Goal: Task Accomplishment & Management: Use online tool/utility

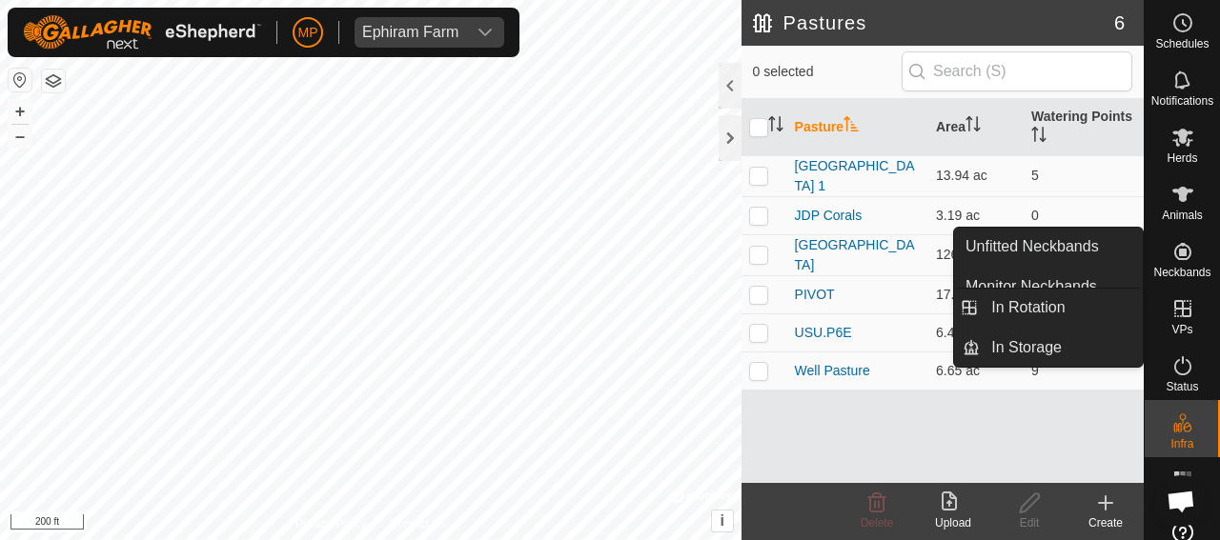
click at [1174, 315] on icon at bounding box center [1182, 308] width 17 height 17
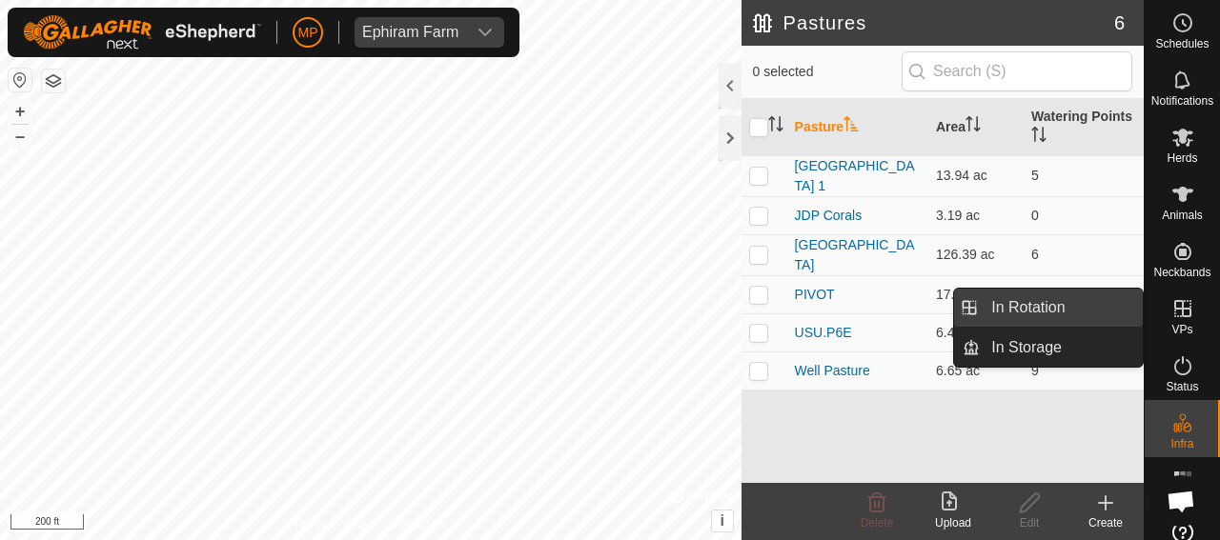
click at [1049, 311] on link "In Rotation" at bounding box center [1061, 308] width 163 height 38
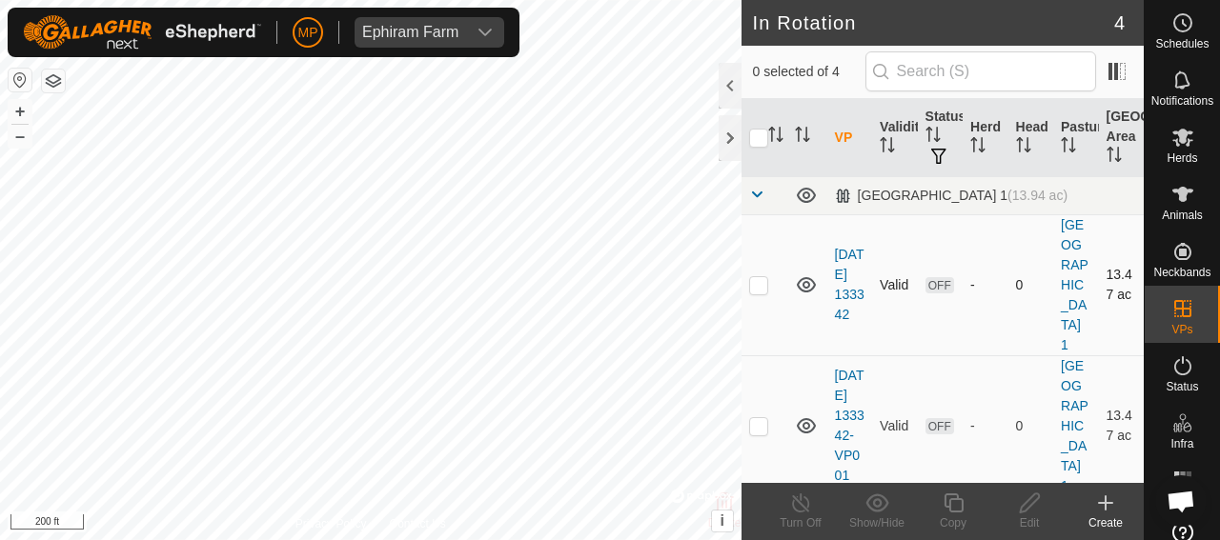
checkbox input "true"
click at [955, 510] on icon at bounding box center [954, 503] width 24 height 23
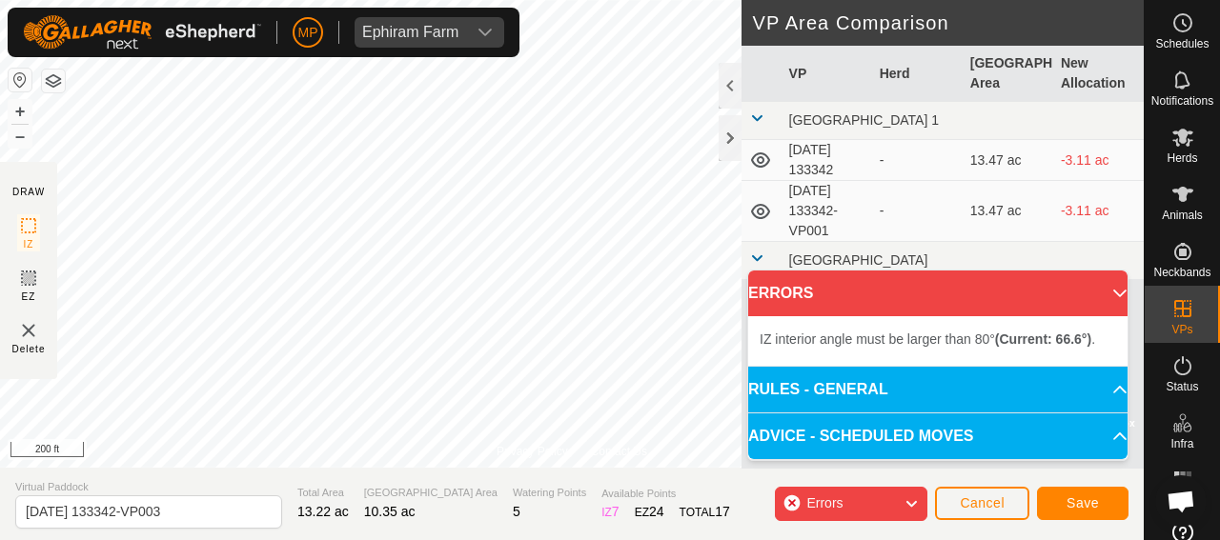
click at [494, 51] on div "MP Ephiram Farm Schedules Notifications Herds Animals Neckbands VPs Status Infr…" at bounding box center [610, 270] width 1220 height 540
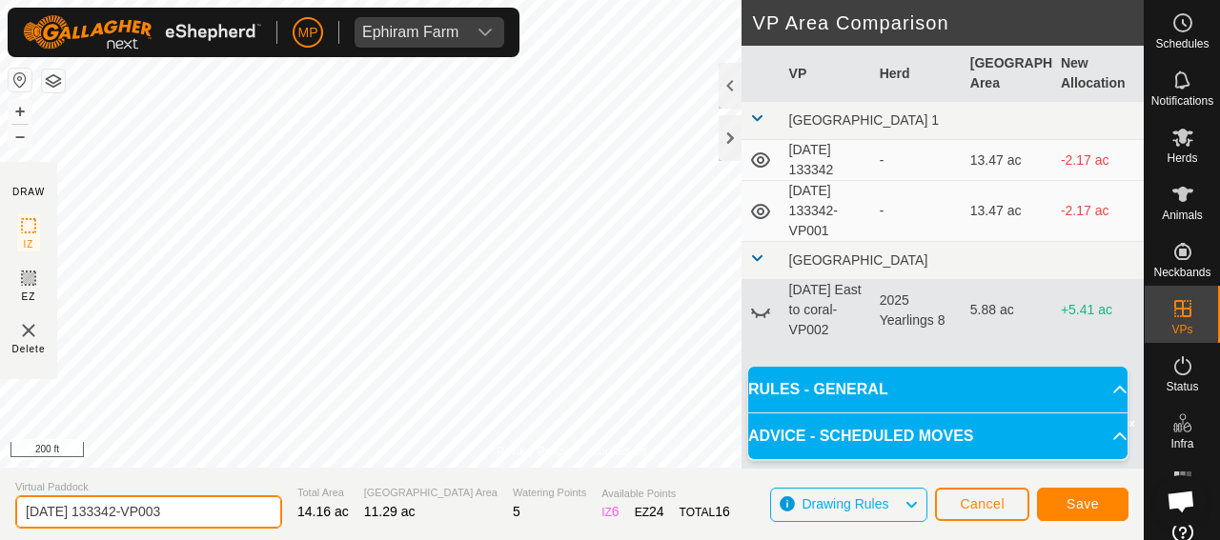
click at [91, 513] on input "2025-10-02 133342-VP003" at bounding box center [148, 512] width 267 height 33
type input "[DATE] 133342-VP003"
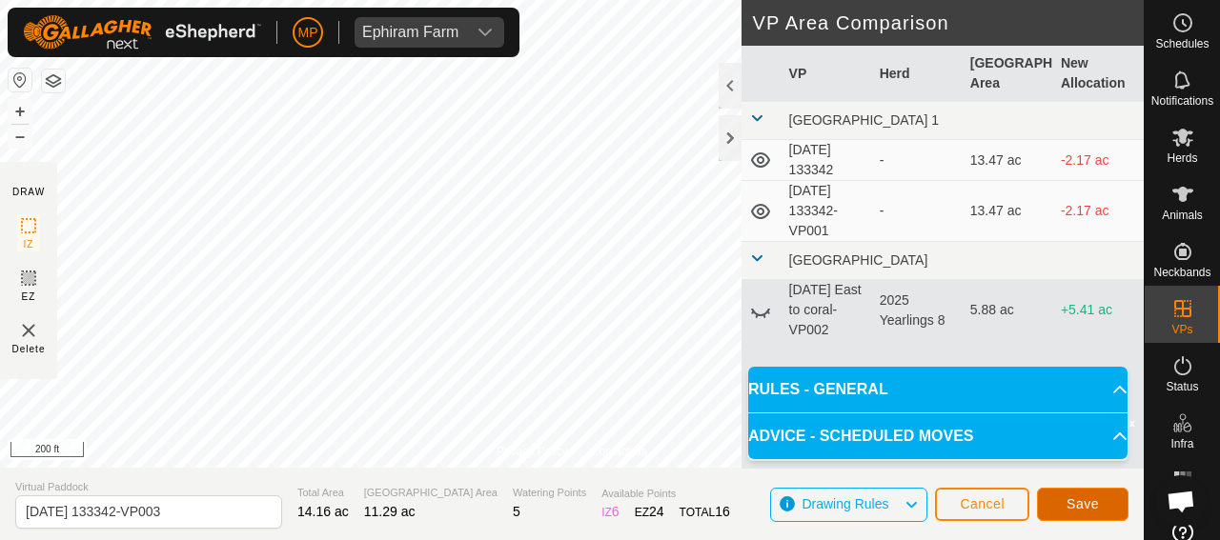
click at [1075, 501] on span "Save" at bounding box center [1082, 504] width 32 height 15
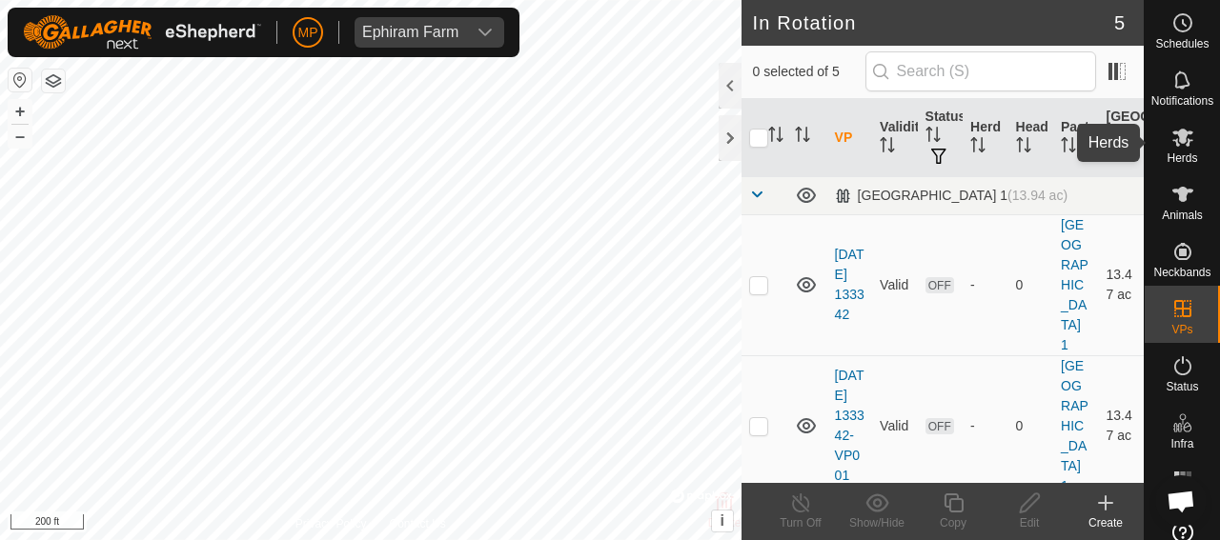
click at [1175, 140] on icon at bounding box center [1182, 138] width 21 height 18
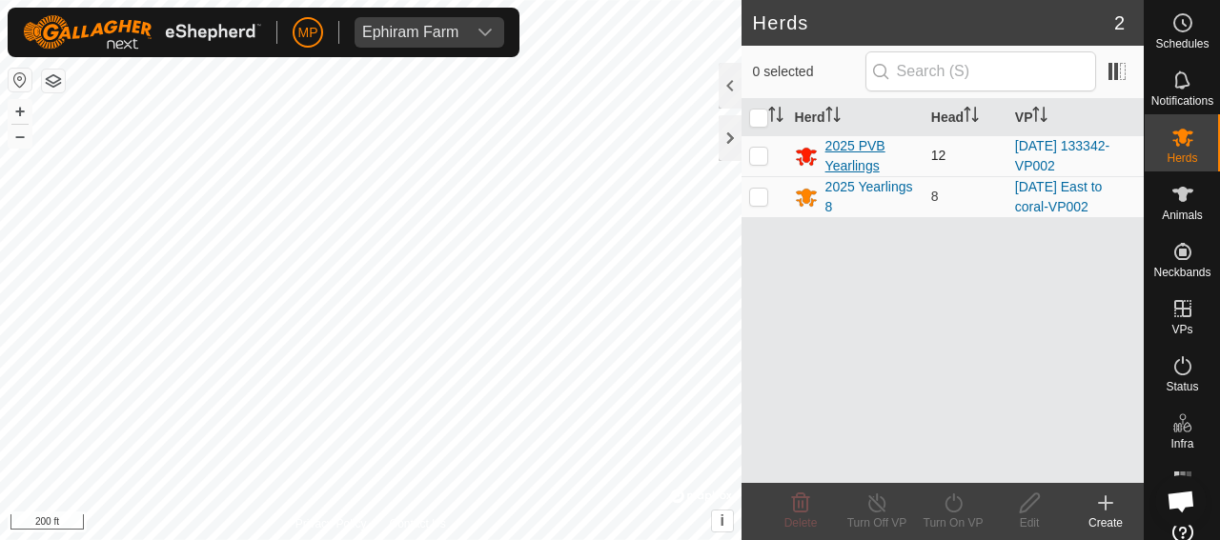
click at [857, 157] on div "2025 PVB Yearlings" at bounding box center [870, 156] width 91 height 40
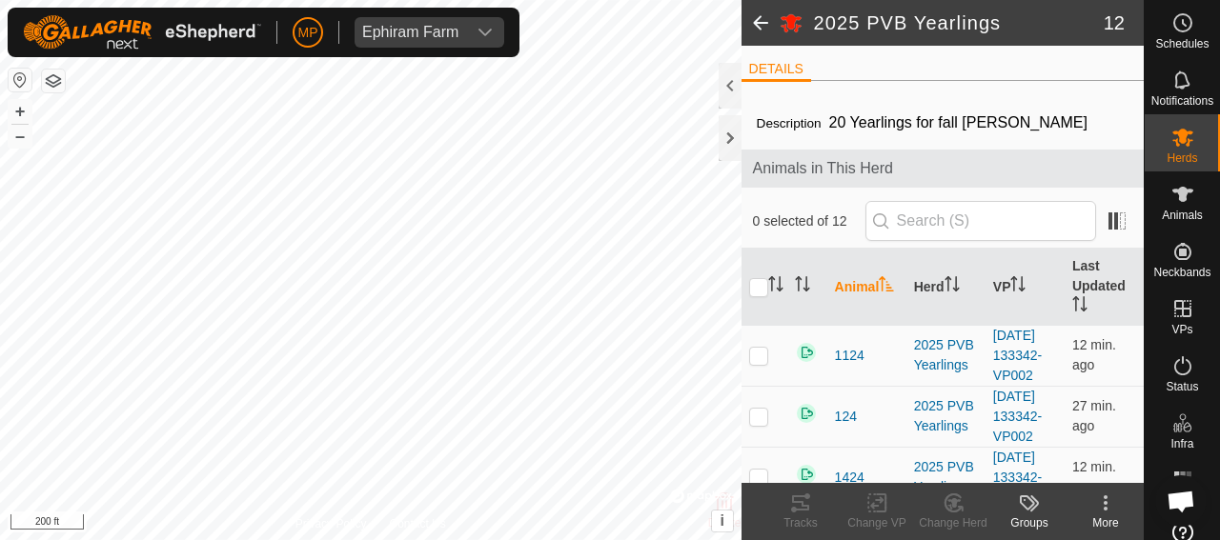
click at [762, 22] on span at bounding box center [760, 23] width 38 height 46
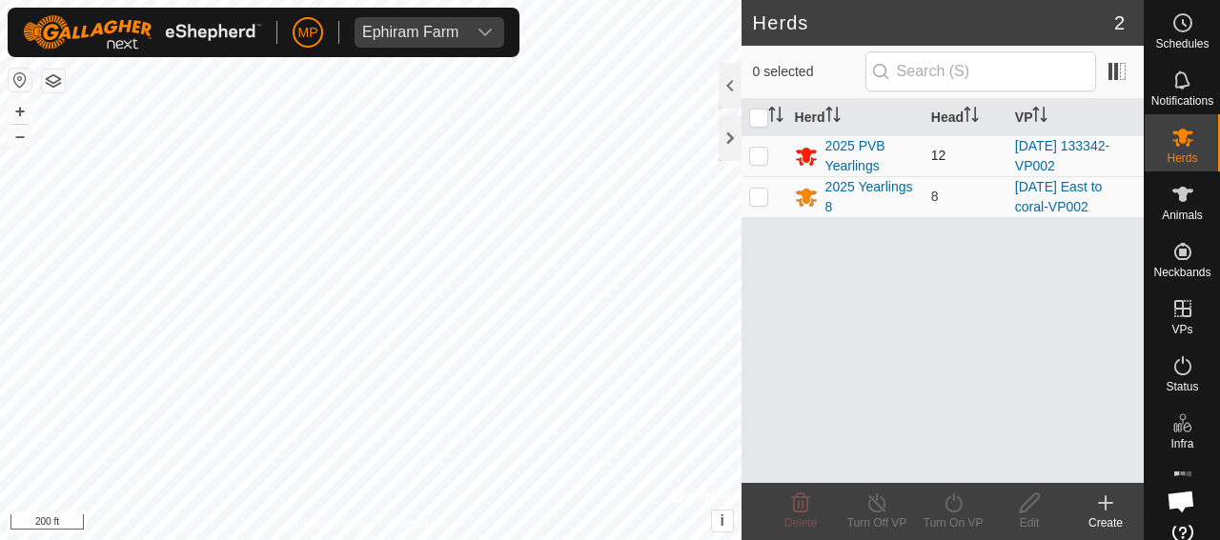
click at [754, 157] on p-checkbox at bounding box center [758, 155] width 19 height 15
checkbox input "true"
click at [949, 514] on icon at bounding box center [954, 503] width 24 height 23
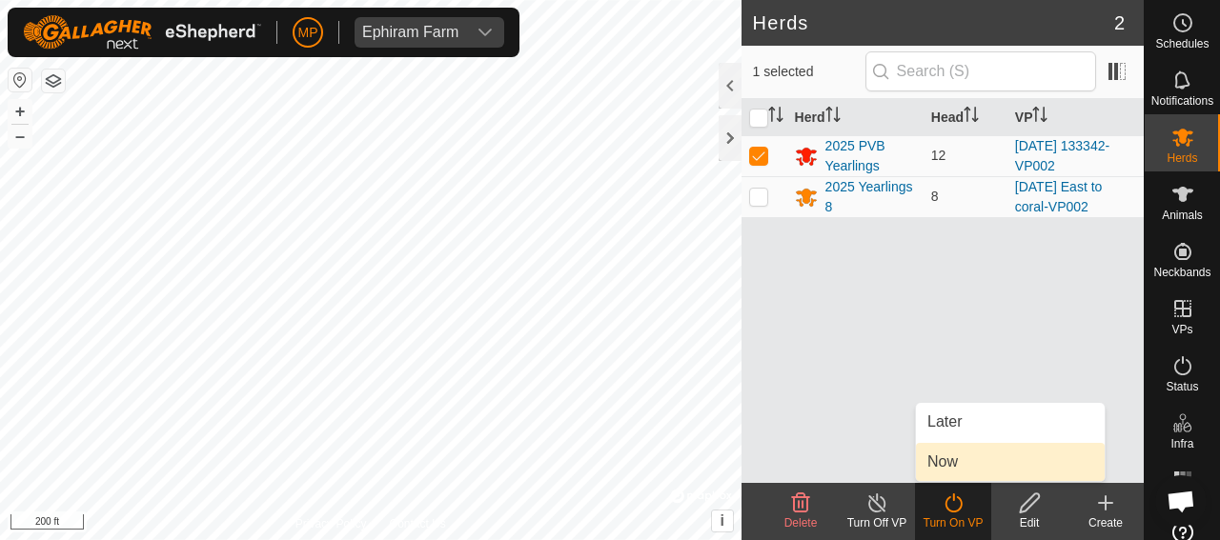
click at [936, 471] on link "Now" at bounding box center [1010, 462] width 189 height 38
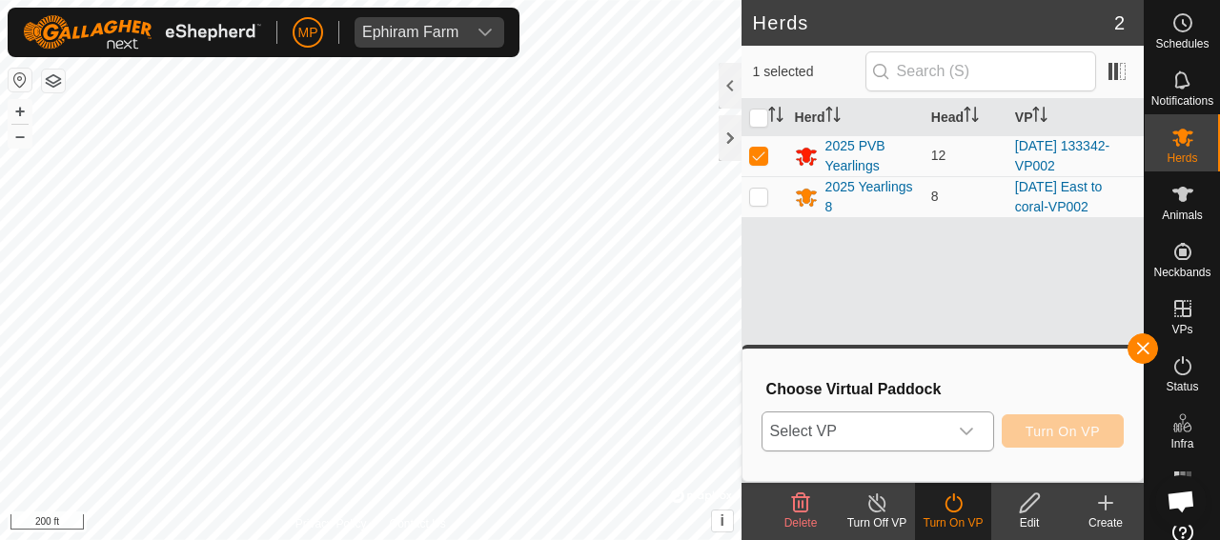
click at [972, 428] on icon "dropdown trigger" at bounding box center [966, 431] width 15 height 15
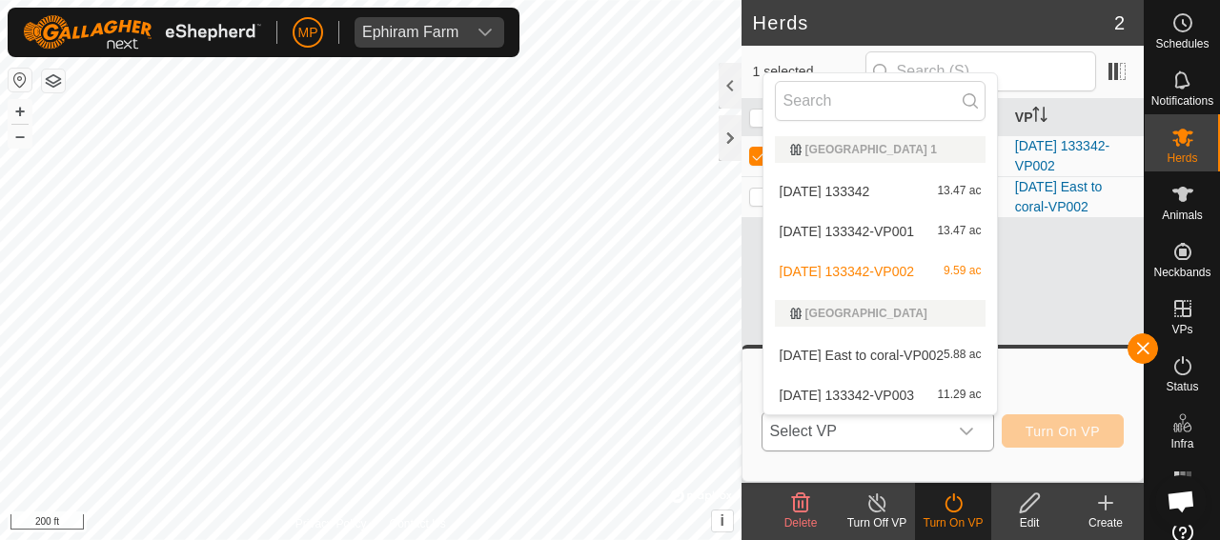
click at [925, 401] on li "2025-10-10 133342-VP003 11.29 ac" at bounding box center [880, 395] width 234 height 38
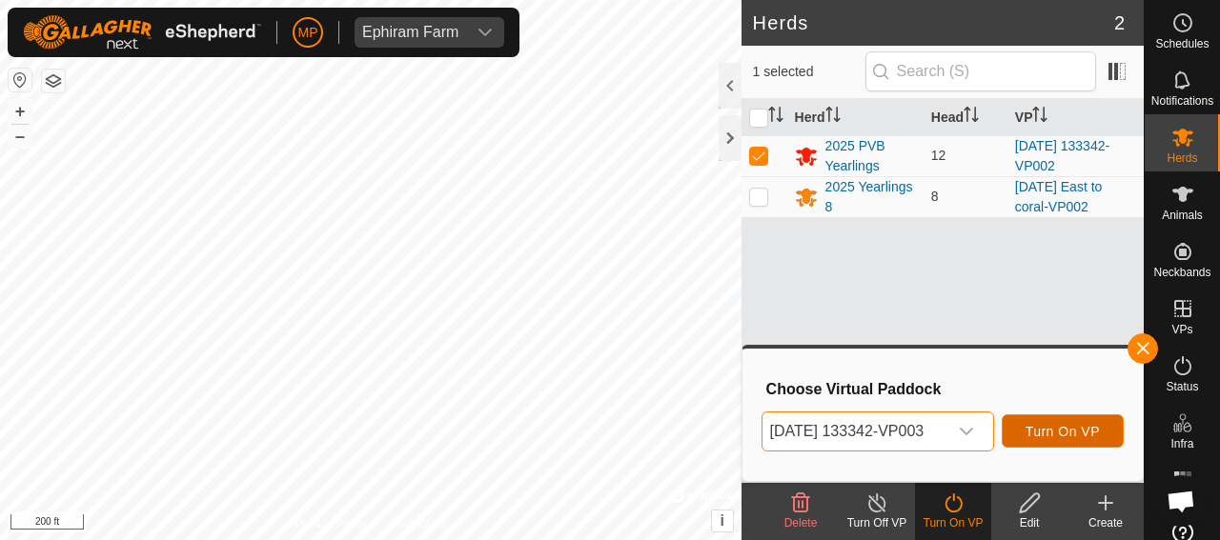
click at [1055, 429] on span "Turn On VP" at bounding box center [1062, 431] width 74 height 15
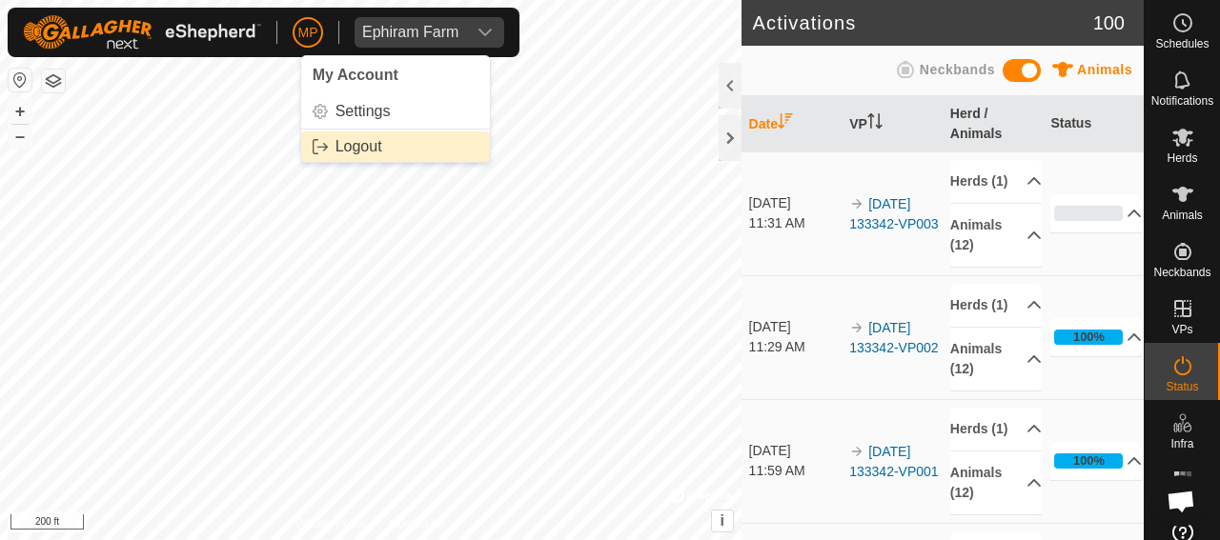
click at [341, 144] on link "Logout" at bounding box center [395, 147] width 189 height 30
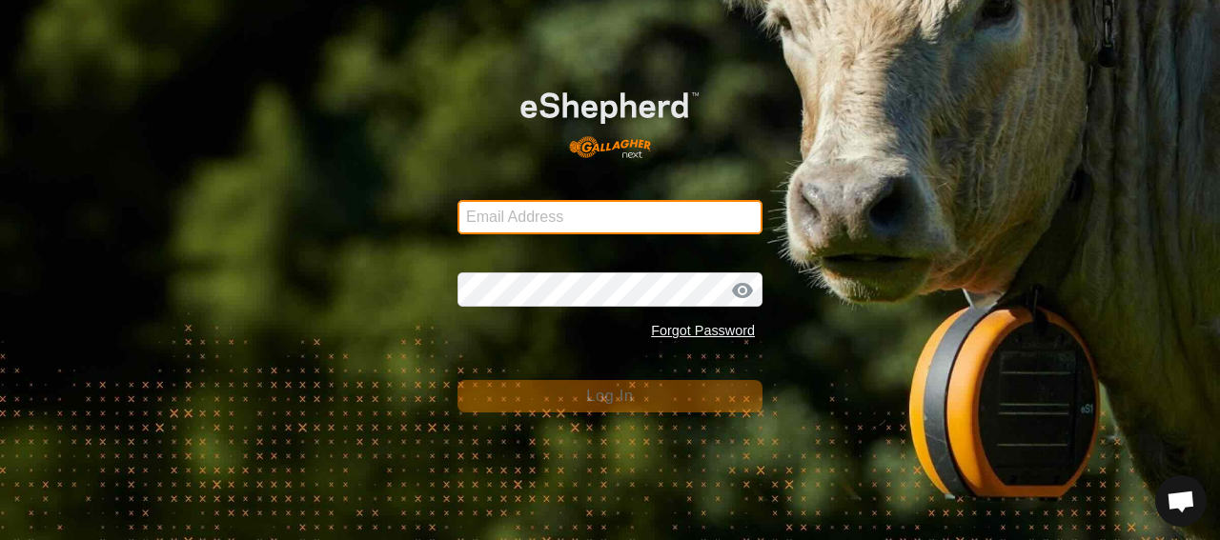
type input "[PERSON_NAME][EMAIL_ADDRESS][PERSON_NAME][DOMAIN_NAME]"
